Goal: Transaction & Acquisition: Purchase product/service

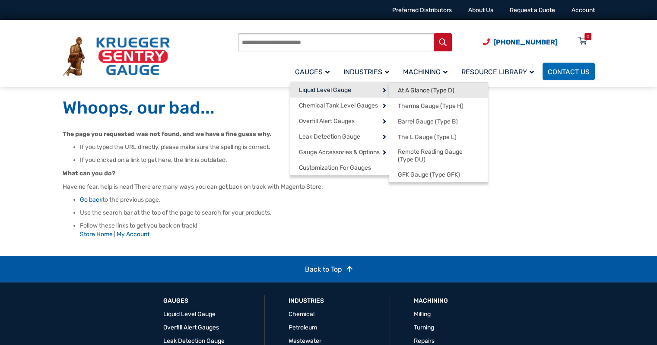
click at [431, 89] on span "At A Glance (Type D)" at bounding box center [426, 91] width 57 height 8
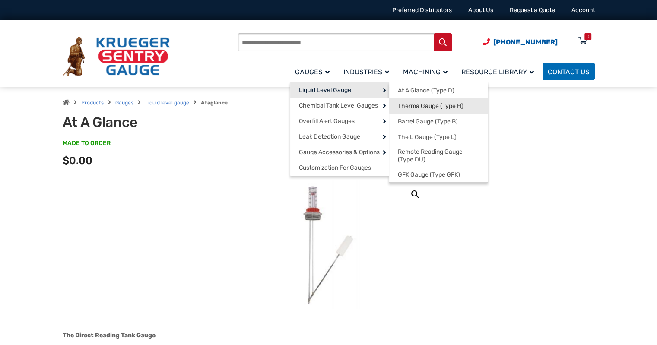
click at [409, 107] on span "Therma Gauge (Type H)" at bounding box center [431, 106] width 66 height 8
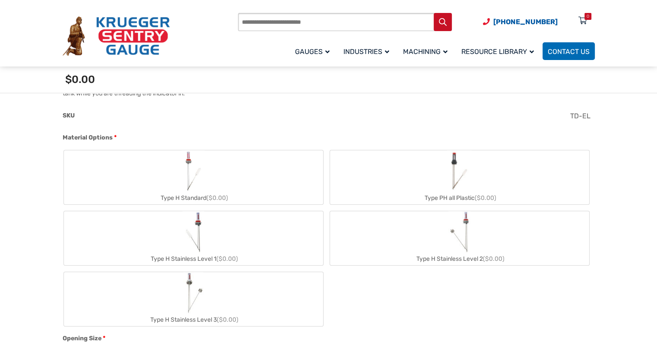
scroll to position [331, 0]
click at [229, 181] on label "Type H Standard ($0.00)" at bounding box center [193, 176] width 259 height 54
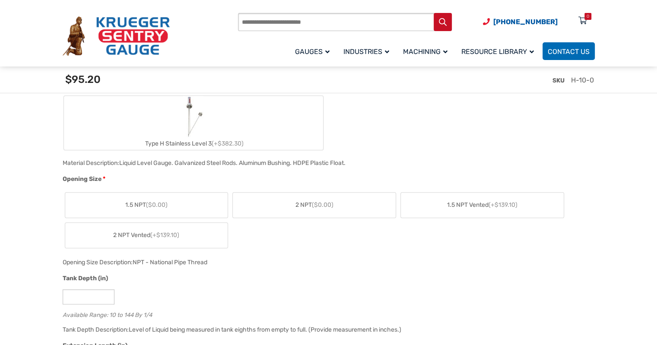
scroll to position [520, 0]
click at [179, 200] on label "1.5 NPT ($0.00)" at bounding box center [146, 203] width 163 height 25
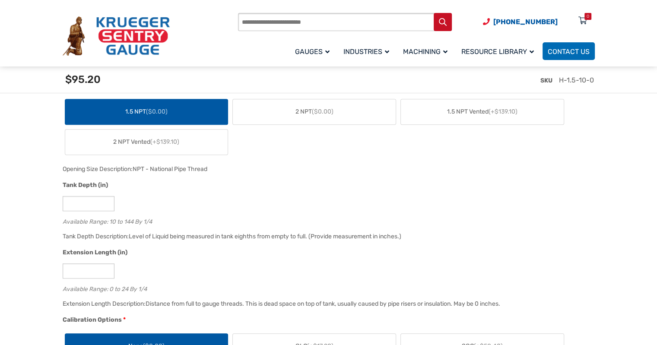
scroll to position [614, 0]
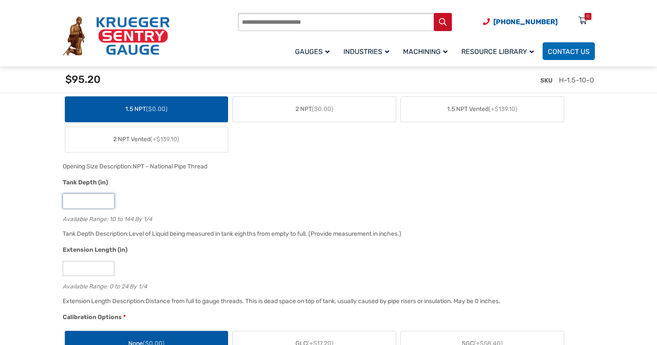
click at [88, 201] on input "**" at bounding box center [89, 200] width 52 height 15
type input "*"
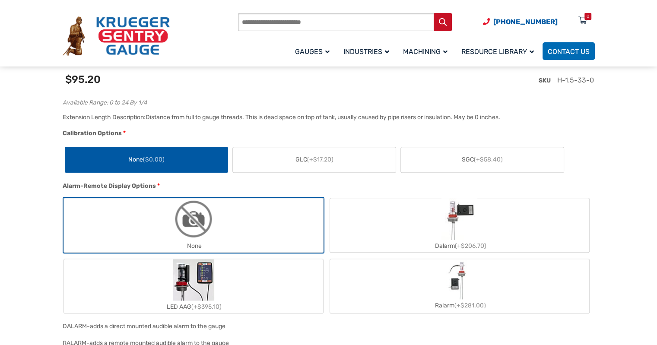
scroll to position [799, 0]
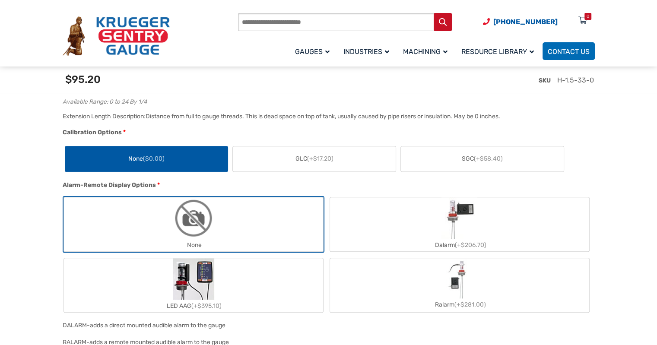
type input "**"
click at [432, 163] on label "SGC (+$58.40)" at bounding box center [482, 158] width 163 height 25
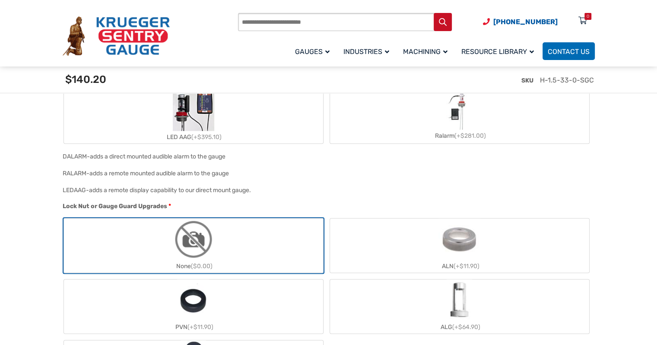
scroll to position [1012, 0]
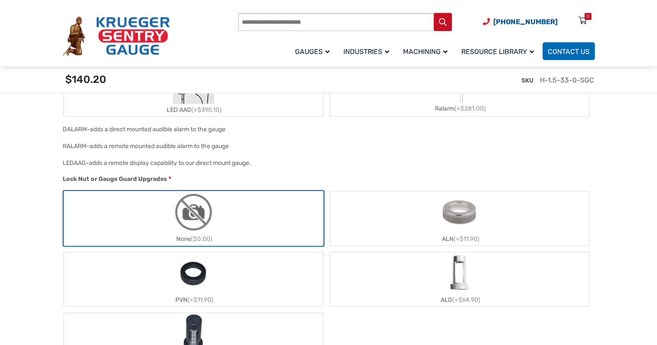
click at [425, 288] on label "ALG (+$64.90)" at bounding box center [459, 279] width 259 height 54
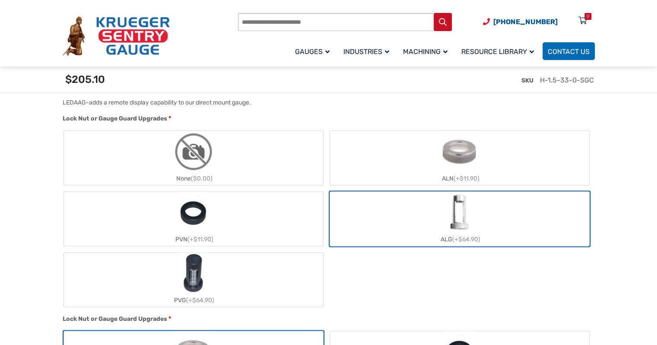
scroll to position [1067, 0]
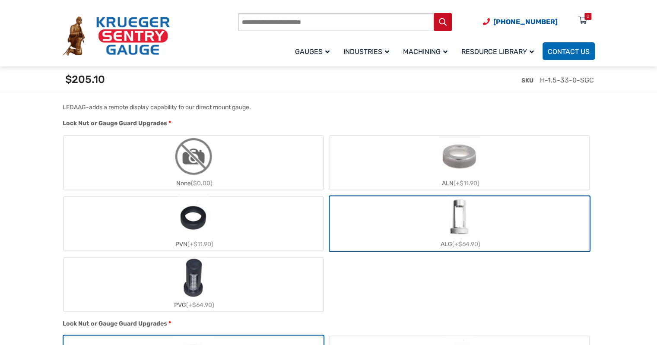
click at [198, 149] on img "None" at bounding box center [193, 156] width 41 height 41
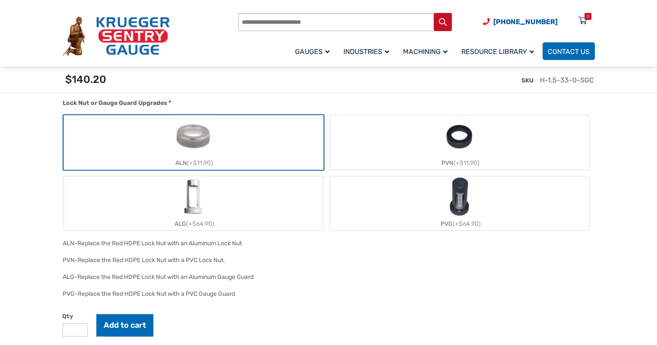
scroll to position [1287, 0]
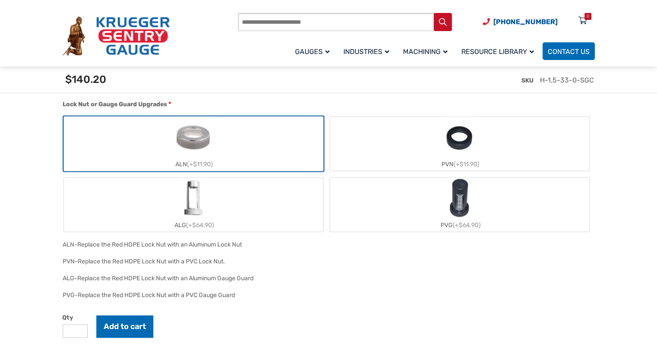
click at [231, 207] on label "ALG (+$64.90)" at bounding box center [193, 204] width 259 height 54
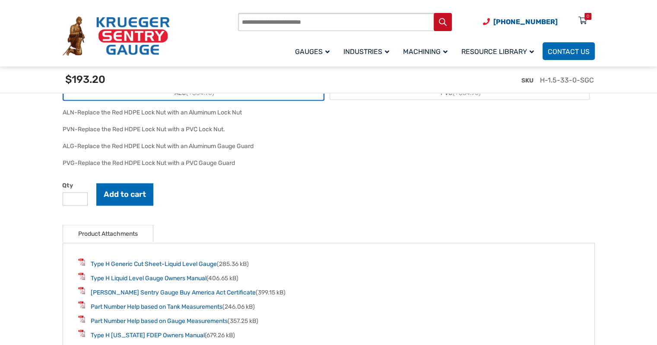
scroll to position [1419, 0]
click at [109, 187] on button "Add to cart" at bounding box center [124, 194] width 57 height 22
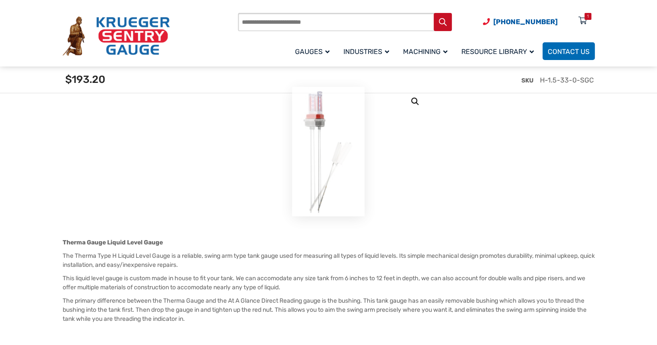
scroll to position [0, 0]
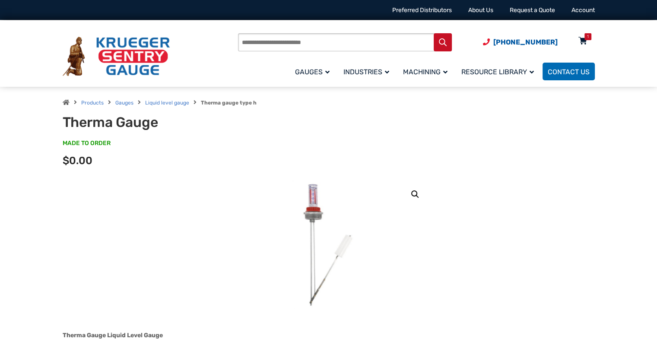
click at [585, 36] on div "1" at bounding box center [587, 36] width 7 height 7
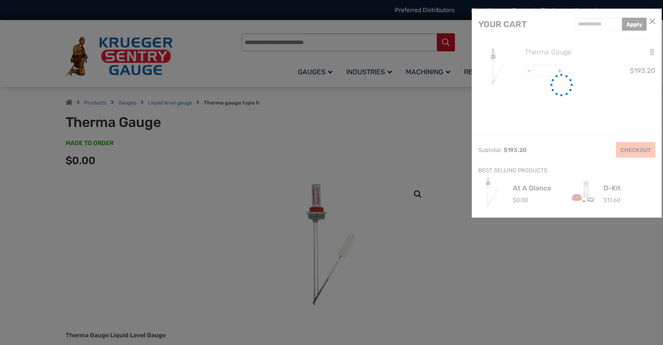
click at [625, 146] on link "CHECKOUT" at bounding box center [635, 150] width 39 height 16
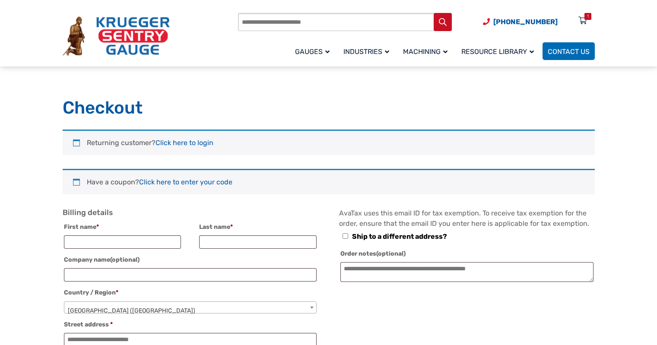
select select "**"
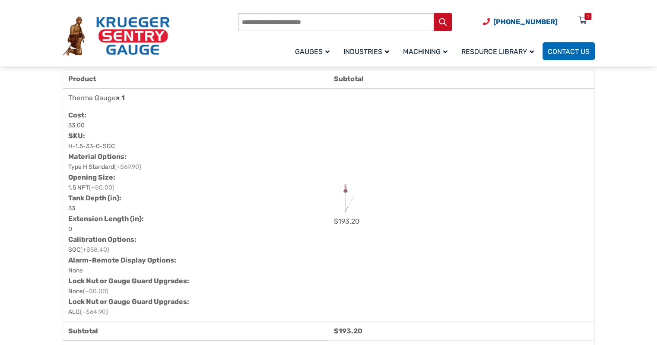
scroll to position [488, 0]
